Goal: Task Accomplishment & Management: Manage account settings

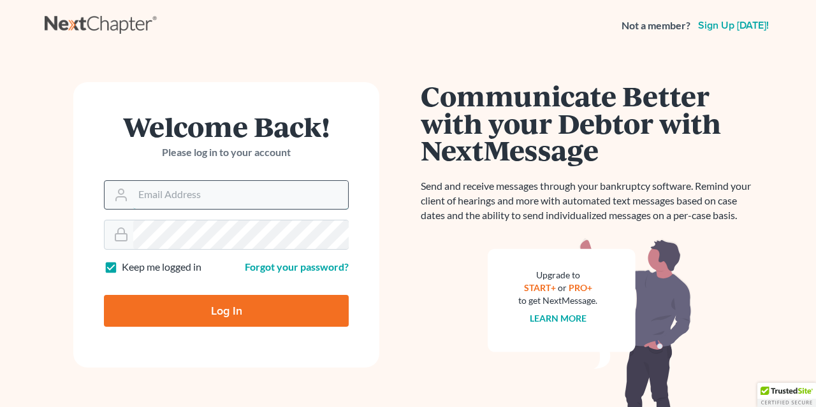
click at [137, 191] on input "Email Address" at bounding box center [240, 195] width 215 height 28
type input "[EMAIL_ADDRESS][DOMAIN_NAME]"
type input "Thinking..."
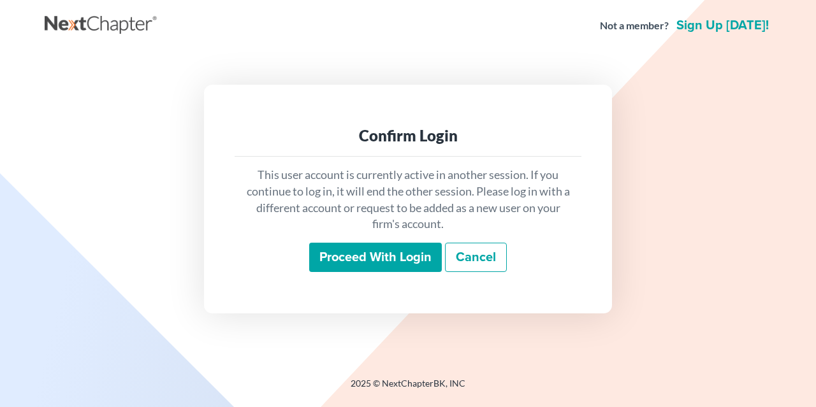
click at [346, 260] on input "Proceed with login" at bounding box center [375, 257] width 133 height 29
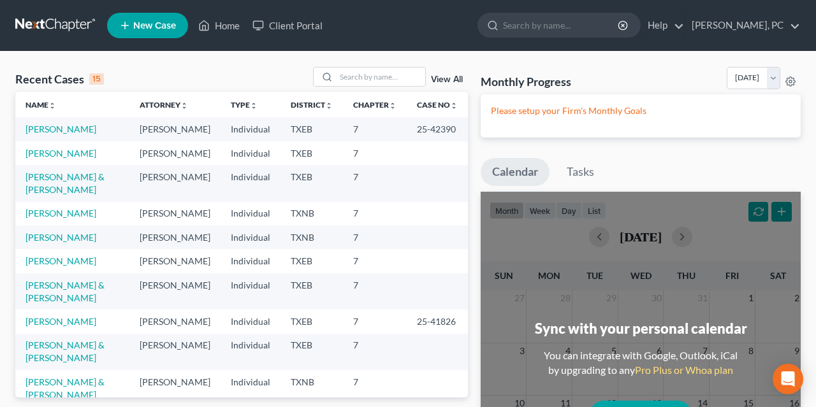
click at [98, 125] on td "[PERSON_NAME]" at bounding box center [72, 129] width 114 height 24
click at [57, 127] on link "[PERSON_NAME]" at bounding box center [61, 129] width 71 height 11
